Goal: Task Accomplishment & Management: Manage account settings

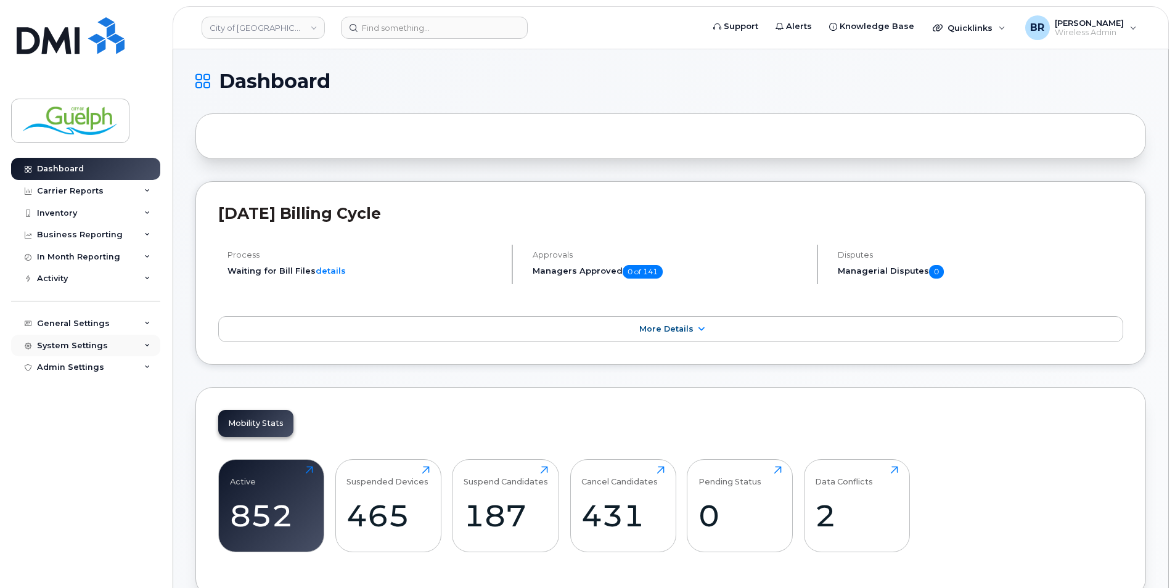
click at [68, 338] on div "System Settings" at bounding box center [85, 346] width 149 height 22
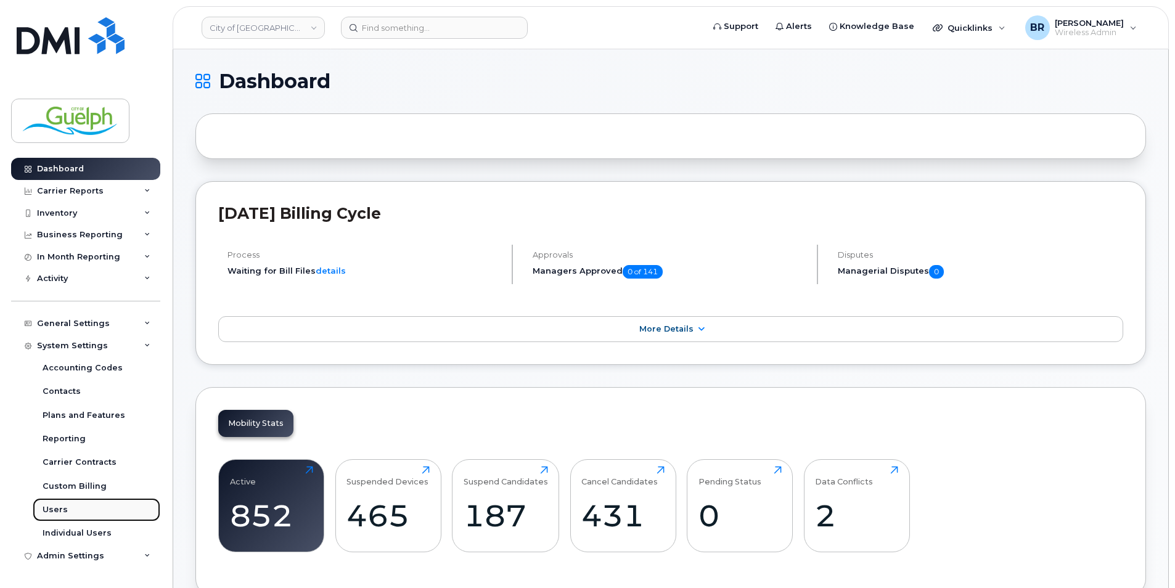
drag, startPoint x: 59, startPoint y: 512, endPoint x: 74, endPoint y: 508, distance: 15.2
click at [59, 512] on div "Users" at bounding box center [55, 509] width 25 height 11
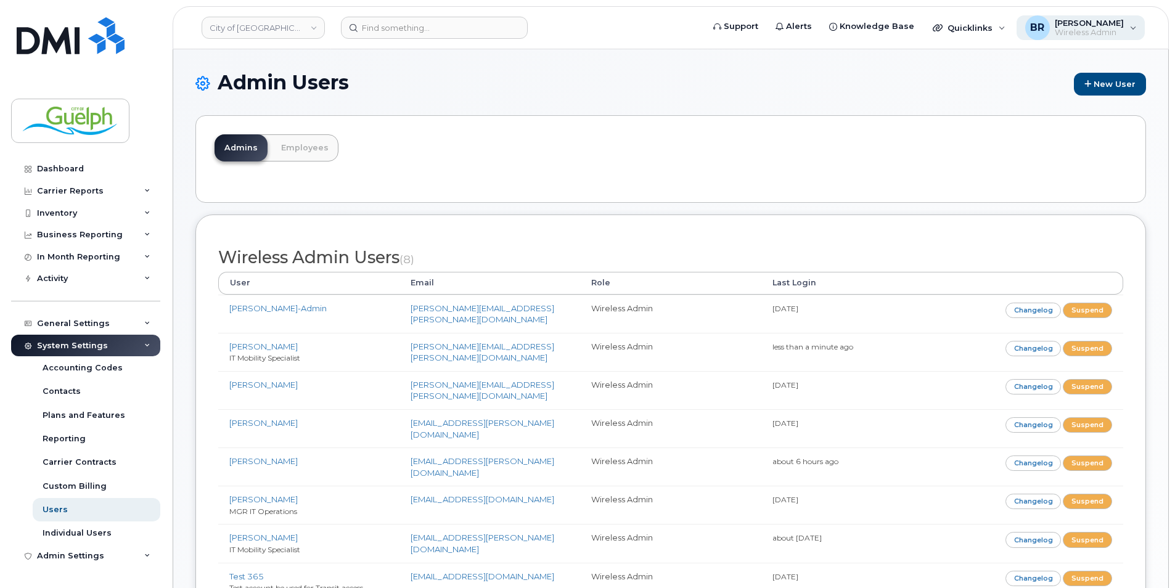
click at [1135, 23] on div "BR Brendan Raftis Wireless Admin" at bounding box center [1080, 27] width 129 height 25
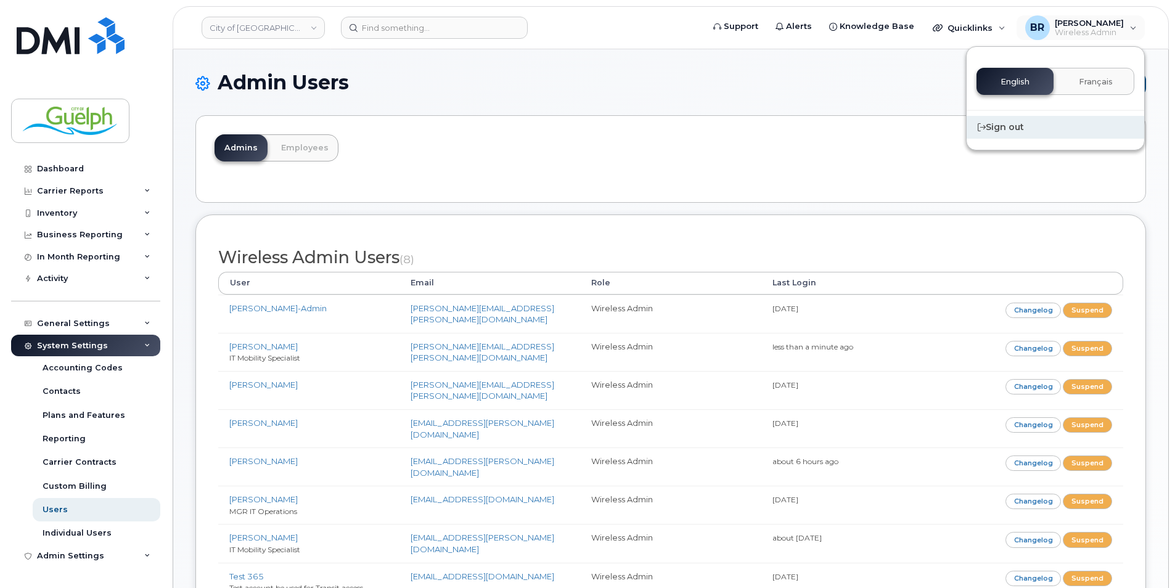
click at [997, 126] on div "Sign out" at bounding box center [1055, 127] width 178 height 23
